Goal: Task Accomplishment & Management: Manage account settings

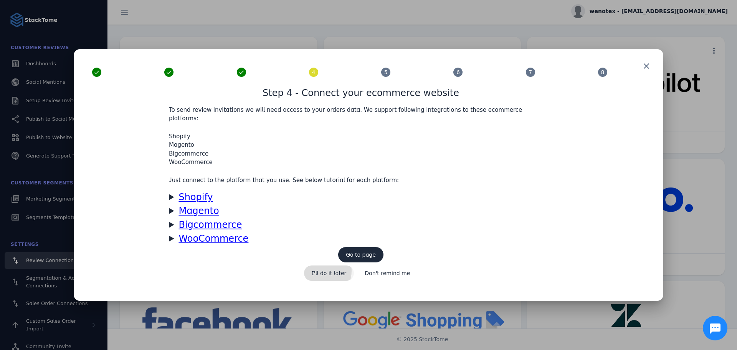
click at [320, 270] on span "I'll do it later" at bounding box center [329, 272] width 35 height 5
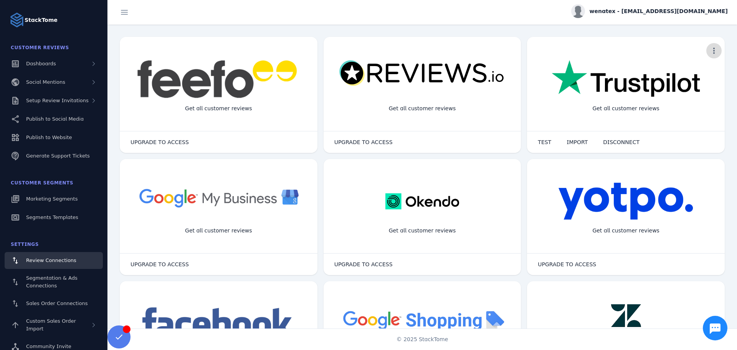
click at [712, 53] on span "more" at bounding box center [713, 50] width 18 height 18
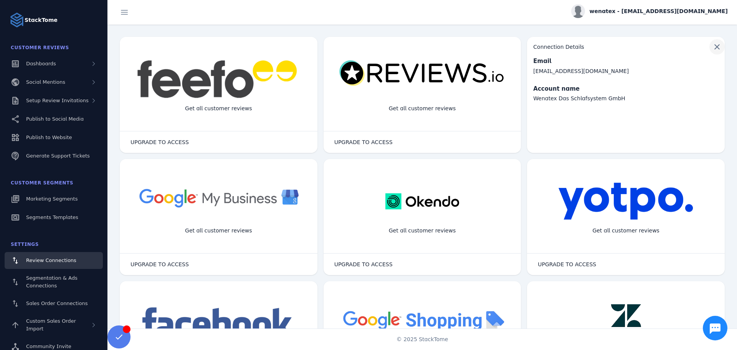
click at [714, 47] on span "Flip widget" at bounding box center [716, 47] width 18 height 18
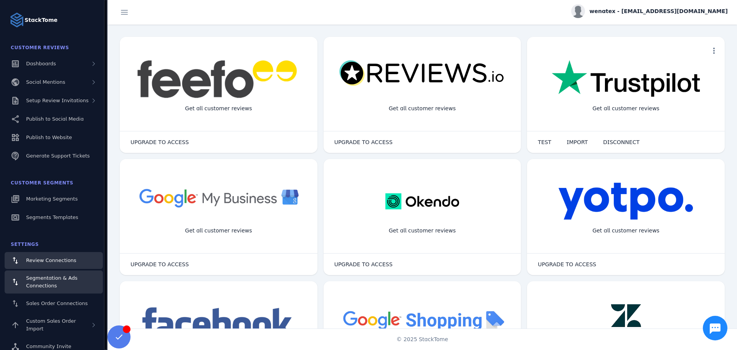
scroll to position [0, 0]
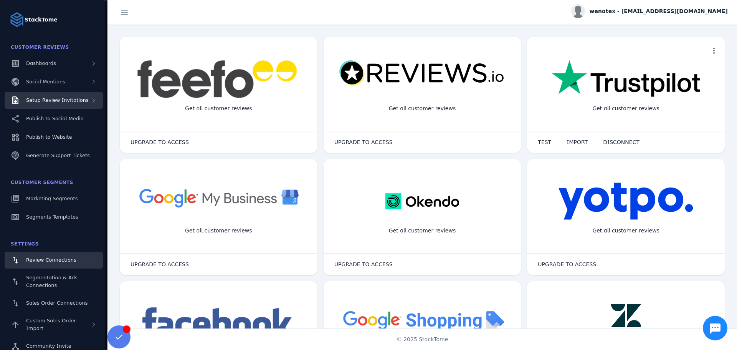
click at [88, 98] on div "Setup Review Invitations" at bounding box center [54, 100] width 98 height 17
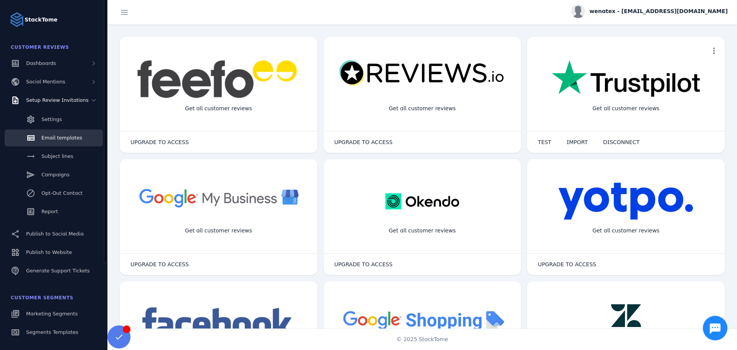
click at [49, 133] on link "Email templates" at bounding box center [54, 137] width 98 height 17
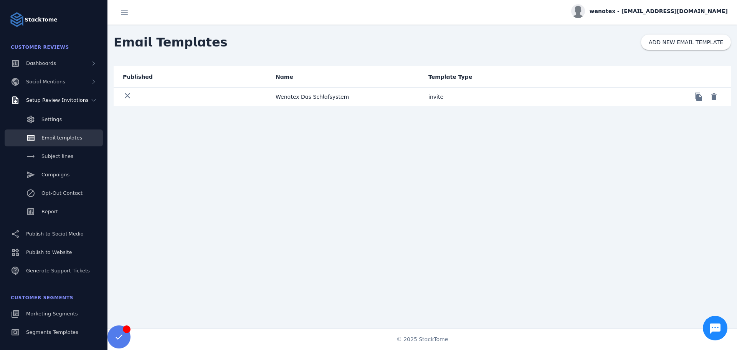
click at [310, 97] on mat-cell "Wenatex Das Schlafsystem" at bounding box center [345, 96] width 153 height 18
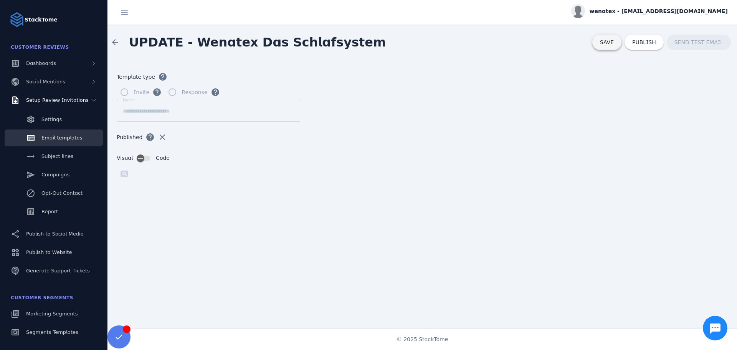
click at [613, 43] on span "SAVE" at bounding box center [607, 42] width 14 height 6
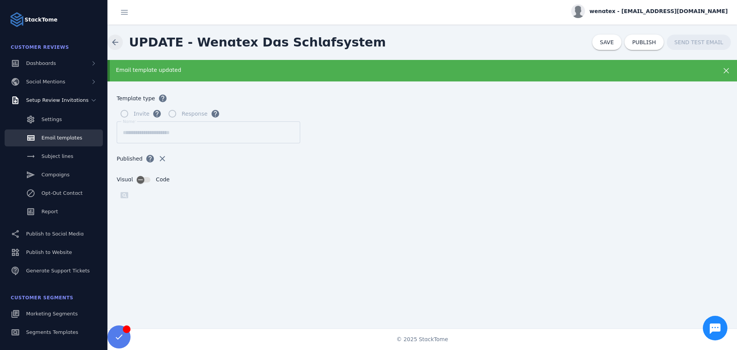
click at [114, 41] on span at bounding box center [115, 42] width 18 height 18
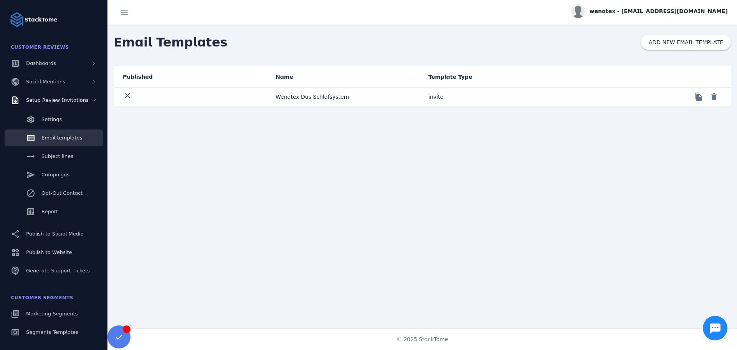
drag, startPoint x: 300, startPoint y: 94, endPoint x: 293, endPoint y: 97, distance: 7.4
click at [294, 96] on mat-cell "Wenatex Das Schlafsystem" at bounding box center [345, 96] width 153 height 18
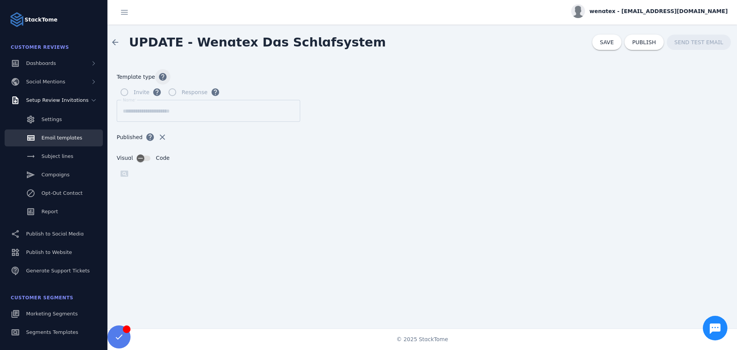
click at [159, 77] on span "button" at bounding box center [162, 77] width 18 height 18
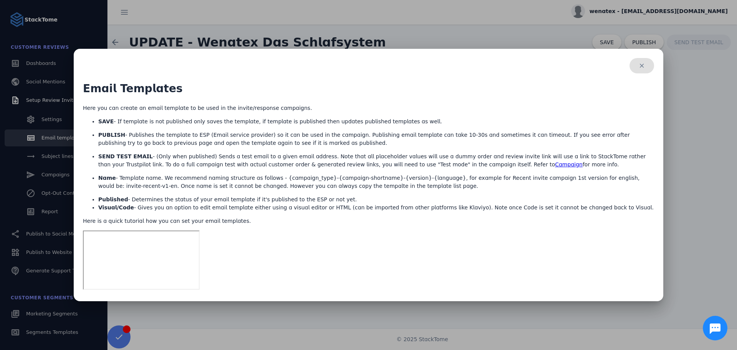
click at [647, 67] on span "button" at bounding box center [641, 65] width 25 height 18
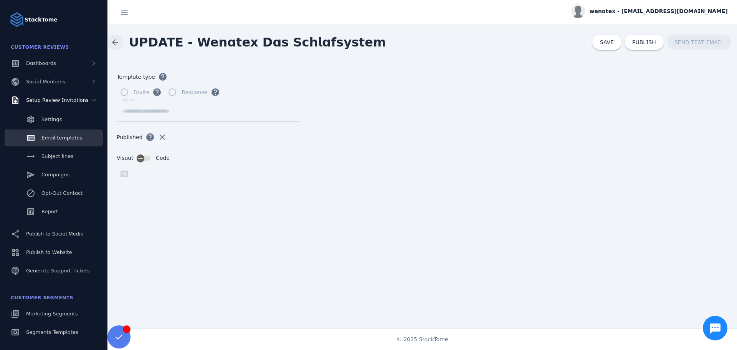
click at [117, 43] on span at bounding box center [115, 42] width 18 height 18
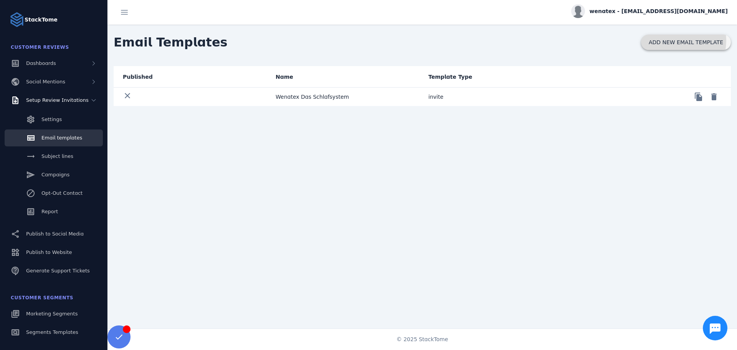
click at [671, 40] on span "ADD NEW EMAIL TEMPLATE" at bounding box center [685, 42] width 74 height 5
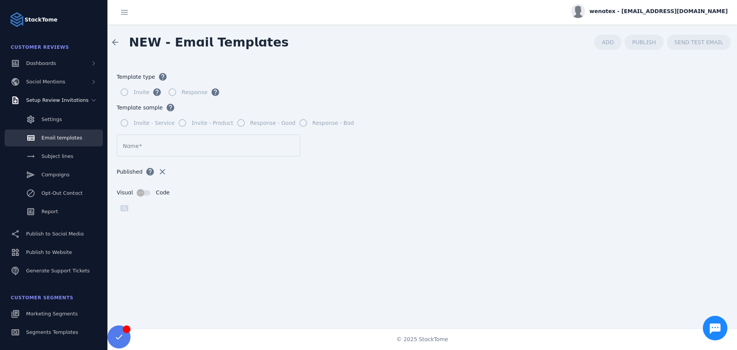
click at [133, 147] on mat-label "Name" at bounding box center [131, 146] width 16 height 6
click at [133, 147] on input "Name" at bounding box center [208, 145] width 171 height 9
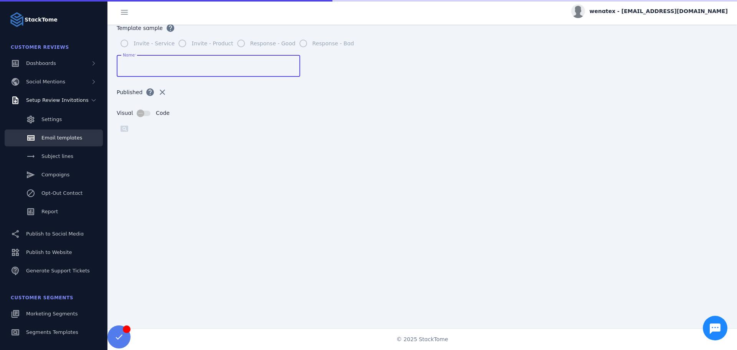
scroll to position [82, 0]
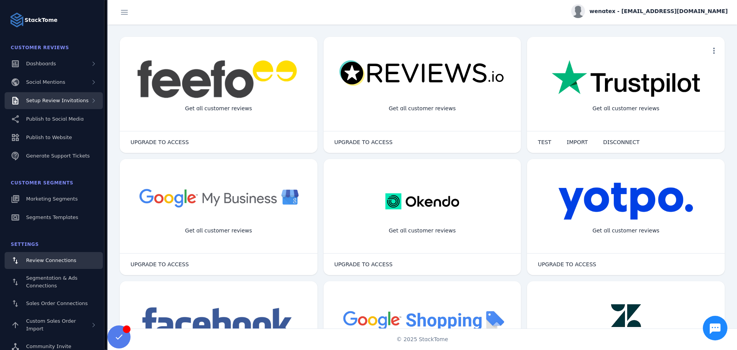
click at [38, 97] on div "Setup Review Invitations" at bounding box center [57, 101] width 63 height 8
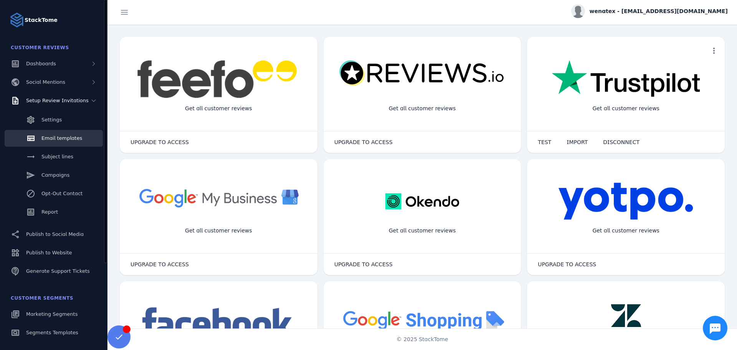
click at [51, 137] on span "Email templates" at bounding box center [61, 138] width 41 height 6
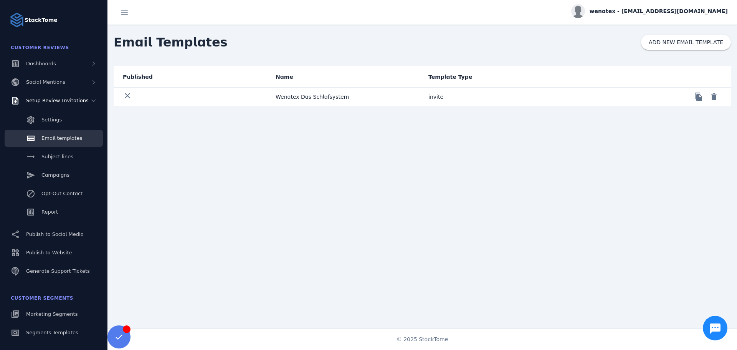
click at [329, 91] on mat-cell "Wenatex Das Schlafsystem" at bounding box center [345, 96] width 153 height 18
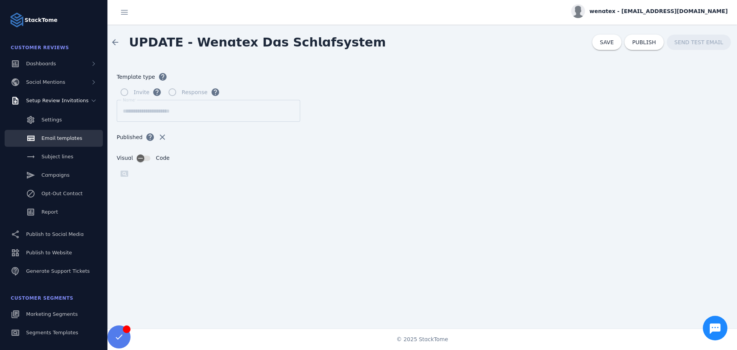
click at [490, 99] on div "Invite help Response help" at bounding box center [422, 91] width 611 height 15
click at [613, 43] on span "SAVE" at bounding box center [607, 42] width 14 height 6
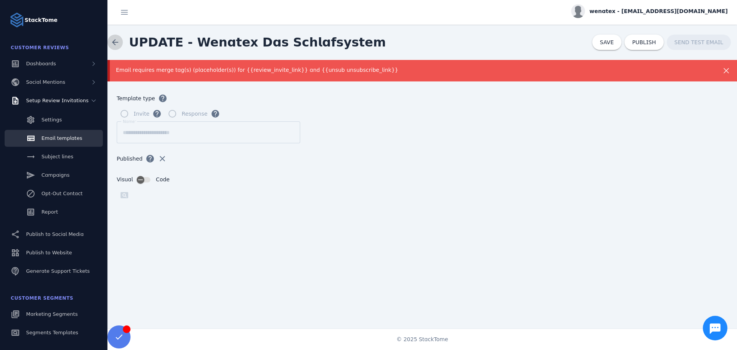
click at [117, 39] on span at bounding box center [115, 42] width 18 height 18
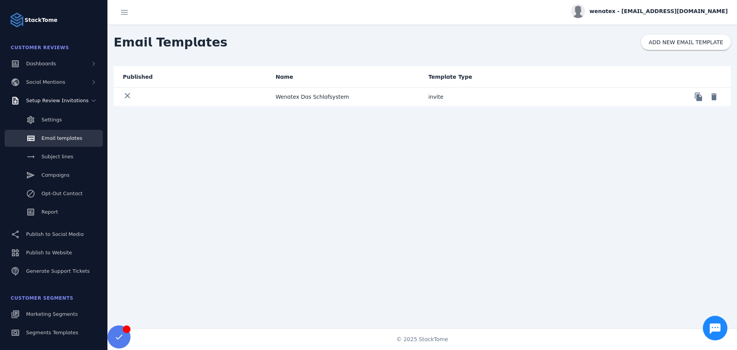
click at [289, 95] on mat-cell "Wenatex Das Schlafsystem" at bounding box center [345, 96] width 153 height 18
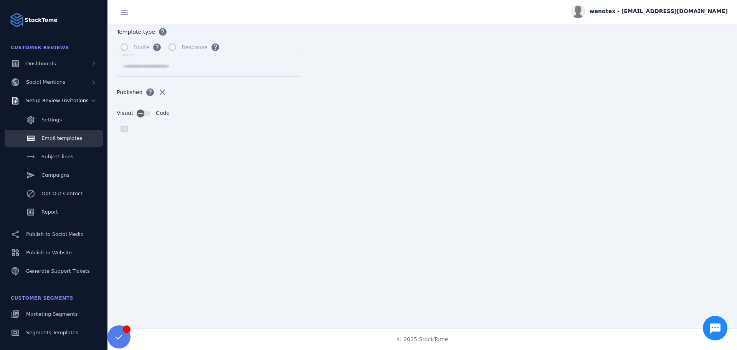
scroll to position [47, 0]
click at [344, 69] on form "**********" at bounding box center [421, 151] width 629 height 273
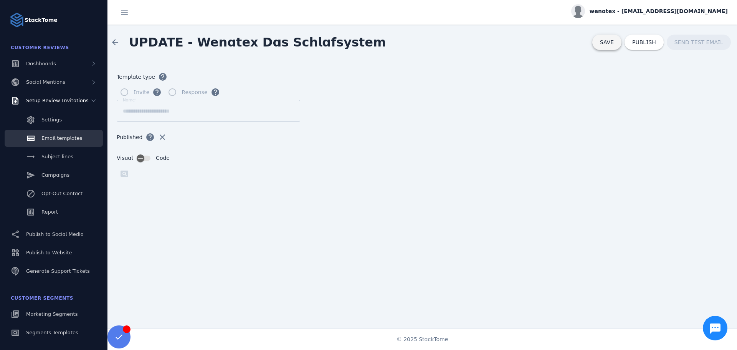
click at [618, 46] on span at bounding box center [606, 42] width 29 height 18
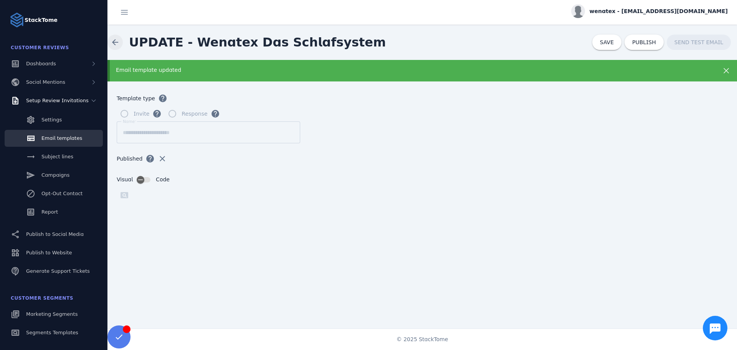
click at [116, 42] on span at bounding box center [115, 42] width 18 height 18
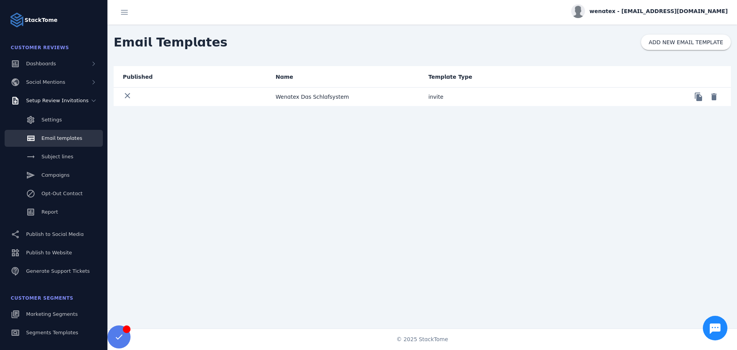
click at [292, 95] on mat-cell "Wenatex Das Schlafsystem" at bounding box center [345, 96] width 153 height 18
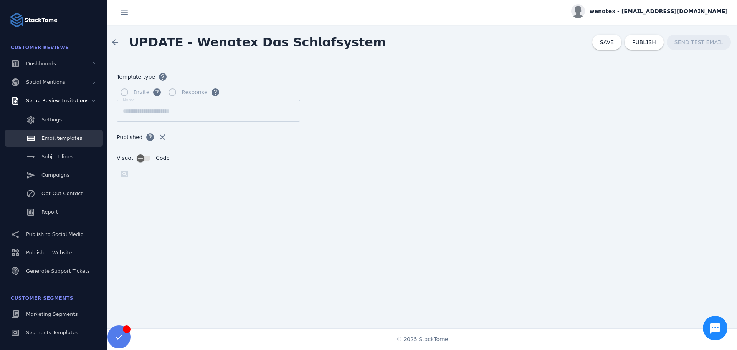
scroll to position [38, 0]
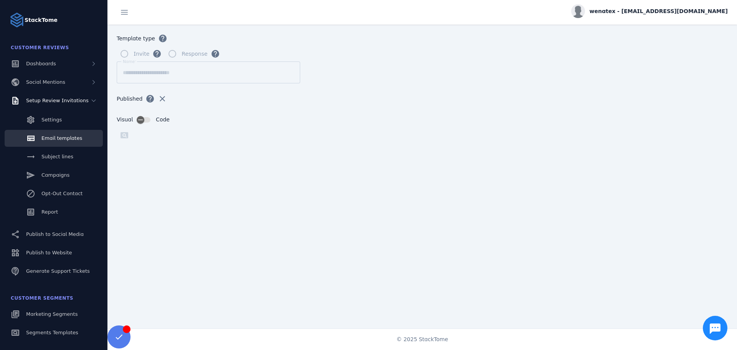
click at [585, 101] on div "Published help clear" at bounding box center [422, 103] width 611 height 25
click at [528, 91] on div "Published help clear" at bounding box center [422, 103] width 611 height 25
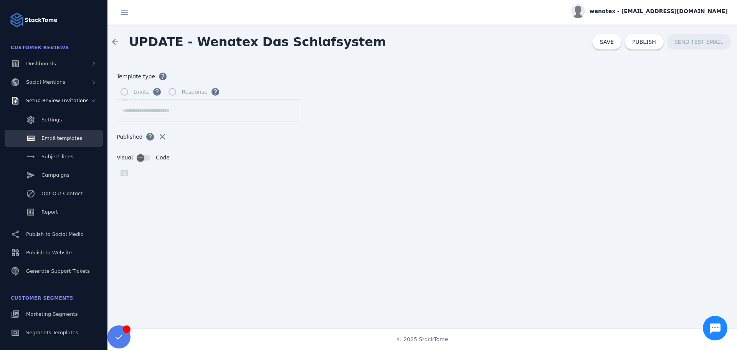
scroll to position [0, 0]
click at [612, 44] on span "SAVE" at bounding box center [607, 42] width 14 height 6
